Goal: Navigation & Orientation: Find specific page/section

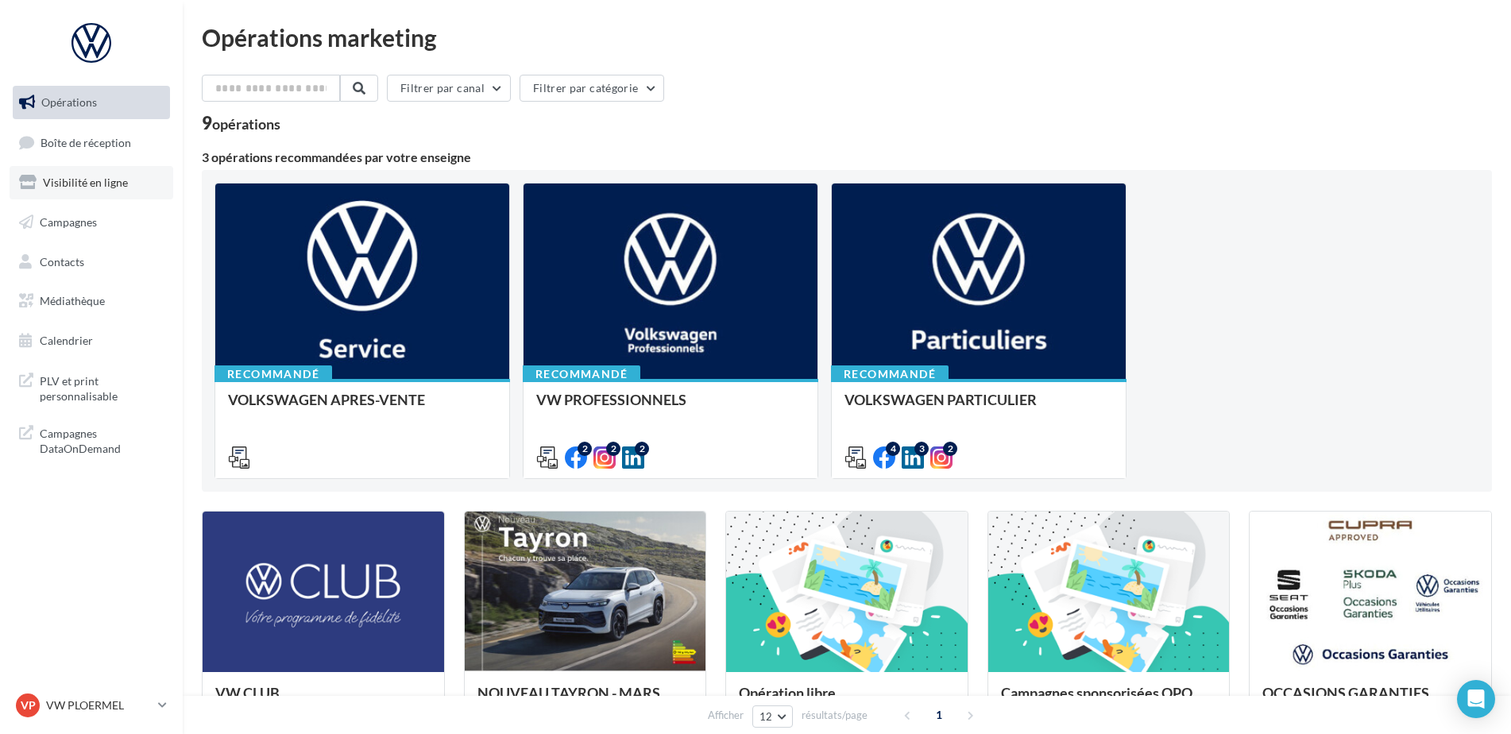
click at [87, 198] on link "Visibilité en ligne" at bounding box center [92, 182] width 164 height 33
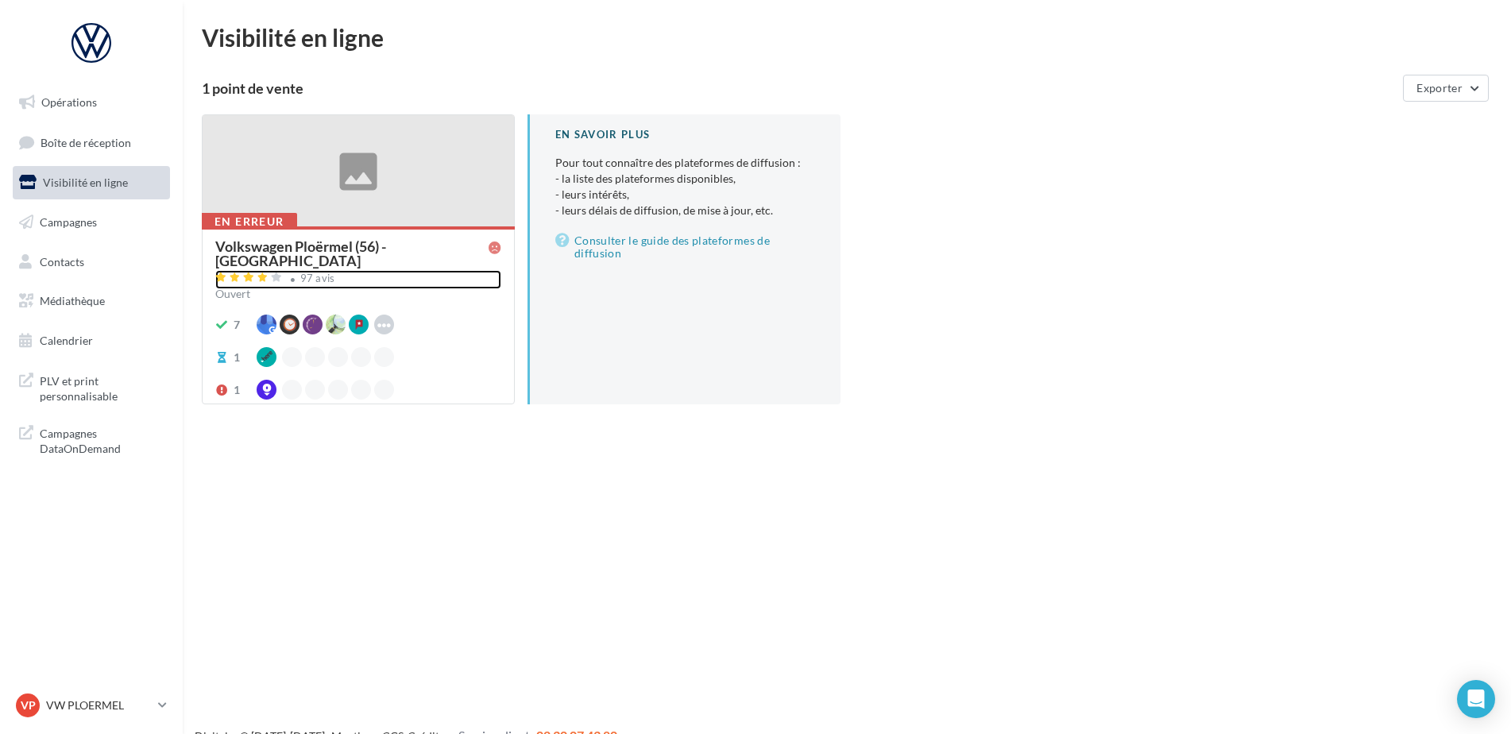
click at [300, 273] on div "97 avis" at bounding box center [317, 278] width 35 height 10
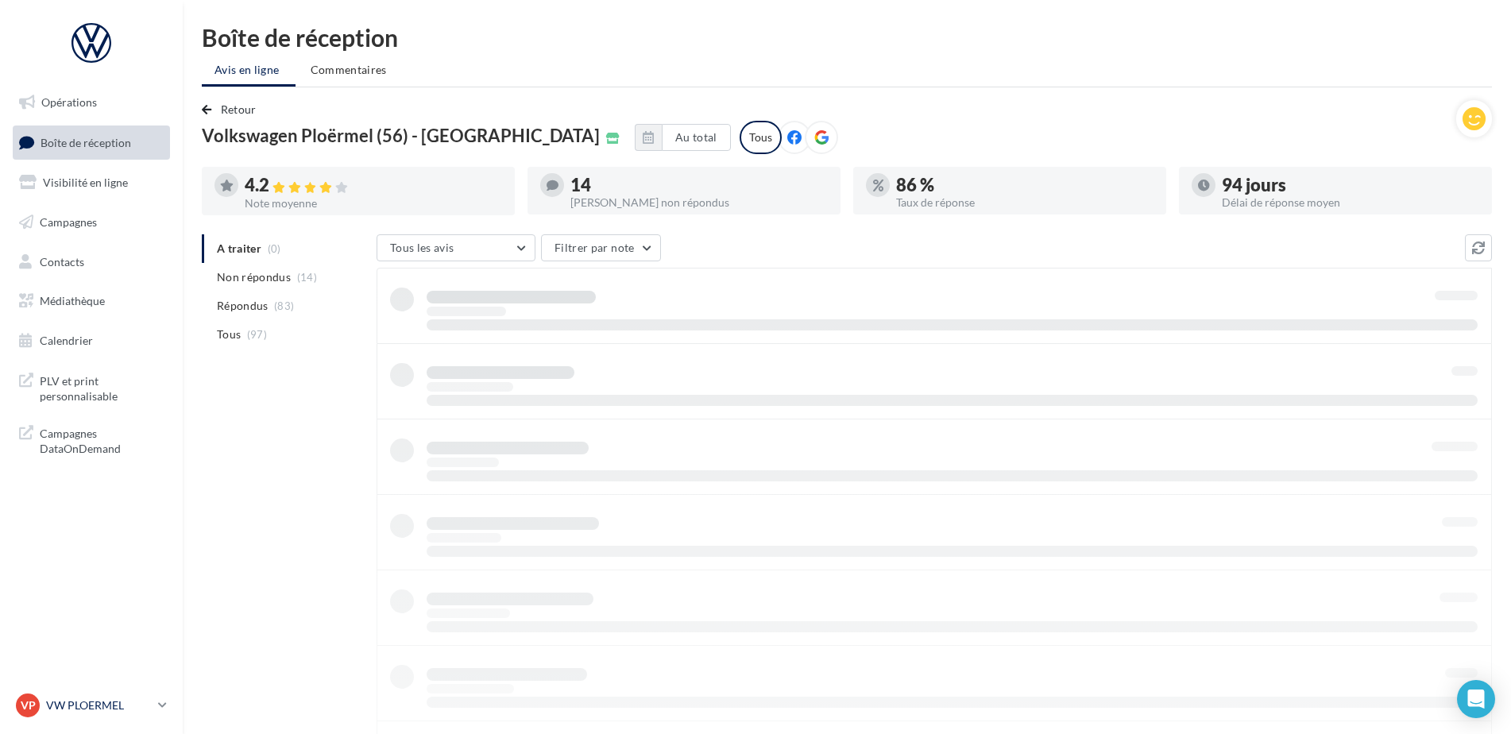
click at [114, 701] on p "VW PLOERMEL" at bounding box center [99, 706] width 106 height 16
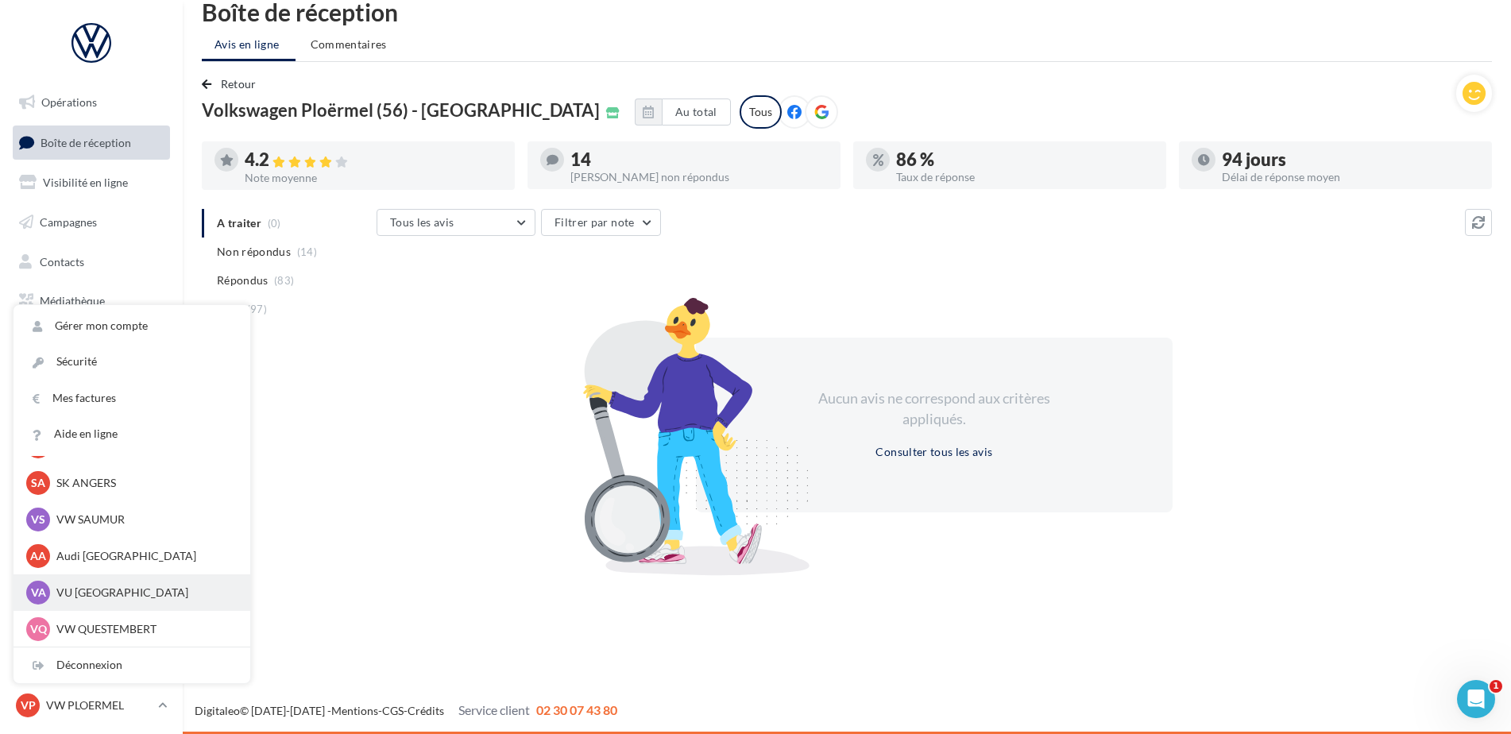
scroll to position [146, 0]
click at [128, 615] on div "VQ VW QUESTEMBERT vw-pita-56230" at bounding box center [132, 628] width 237 height 37
click at [129, 629] on p "VW QUESTEMBERT" at bounding box center [143, 628] width 175 height 16
